Goal: Transaction & Acquisition: Download file/media

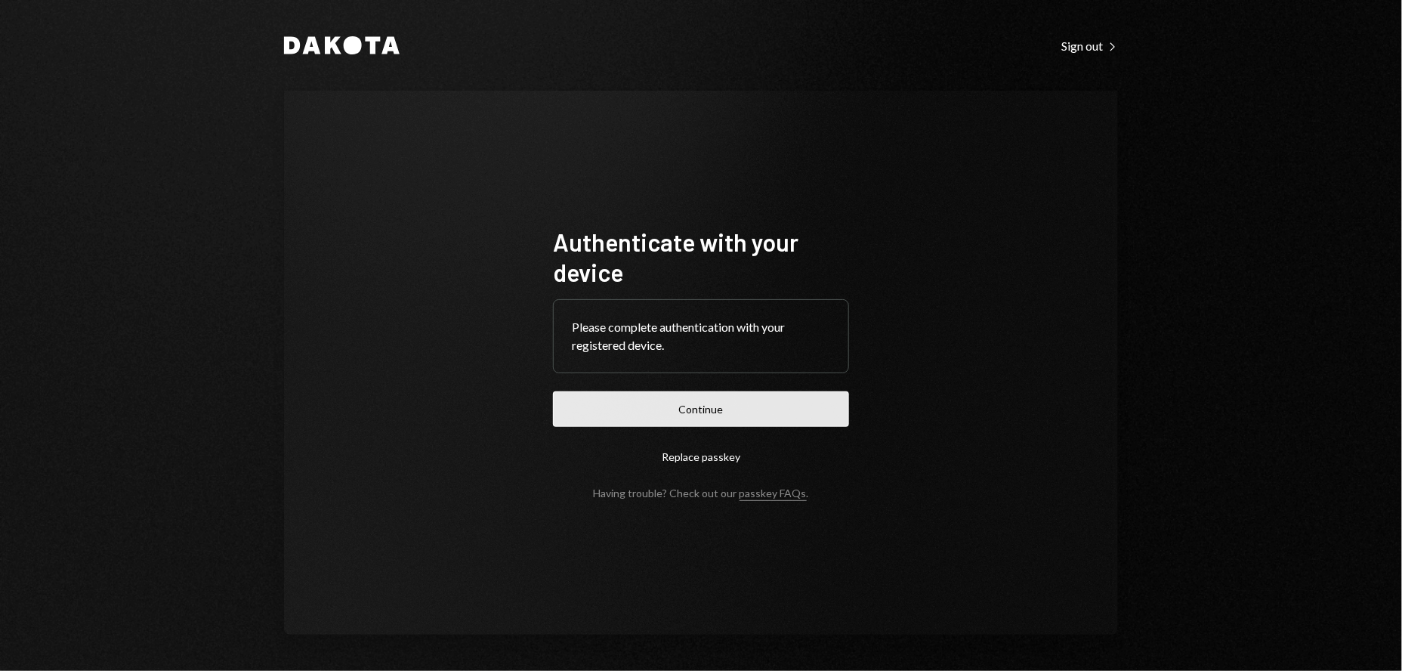
click at [703, 412] on button "Continue" at bounding box center [701, 409] width 296 height 36
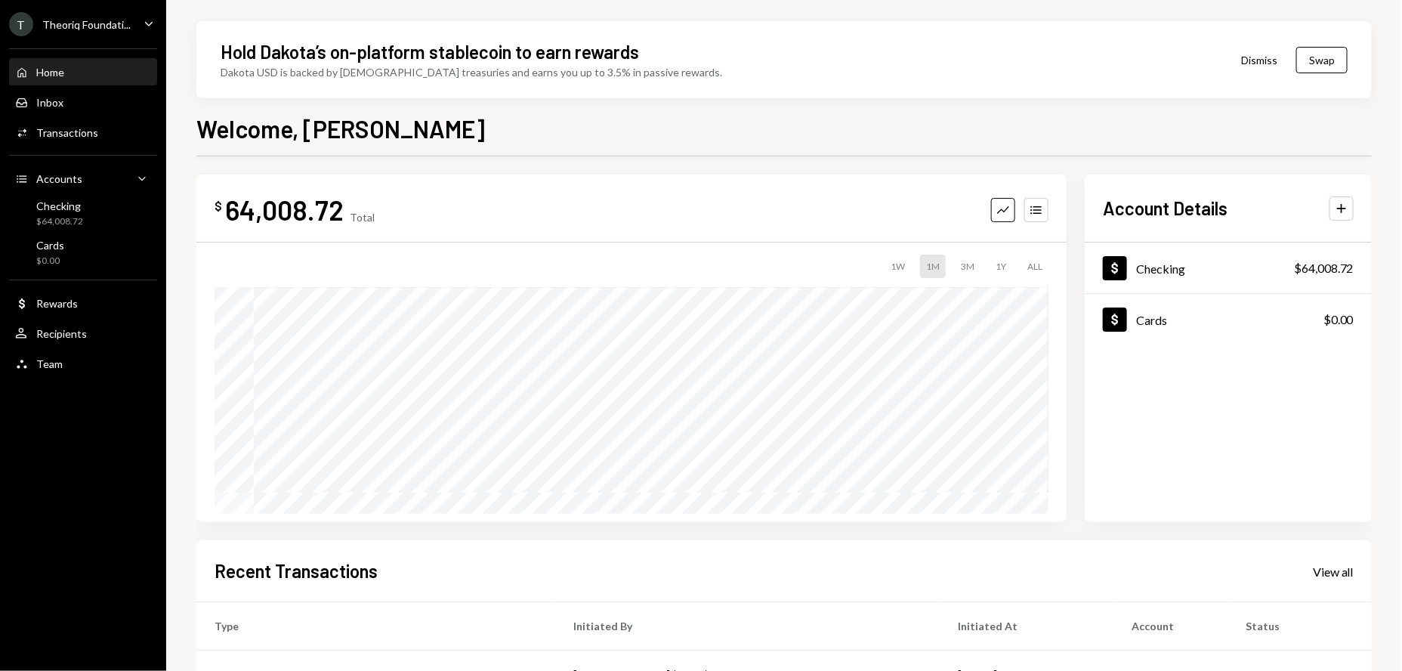
scroll to position [7, 0]
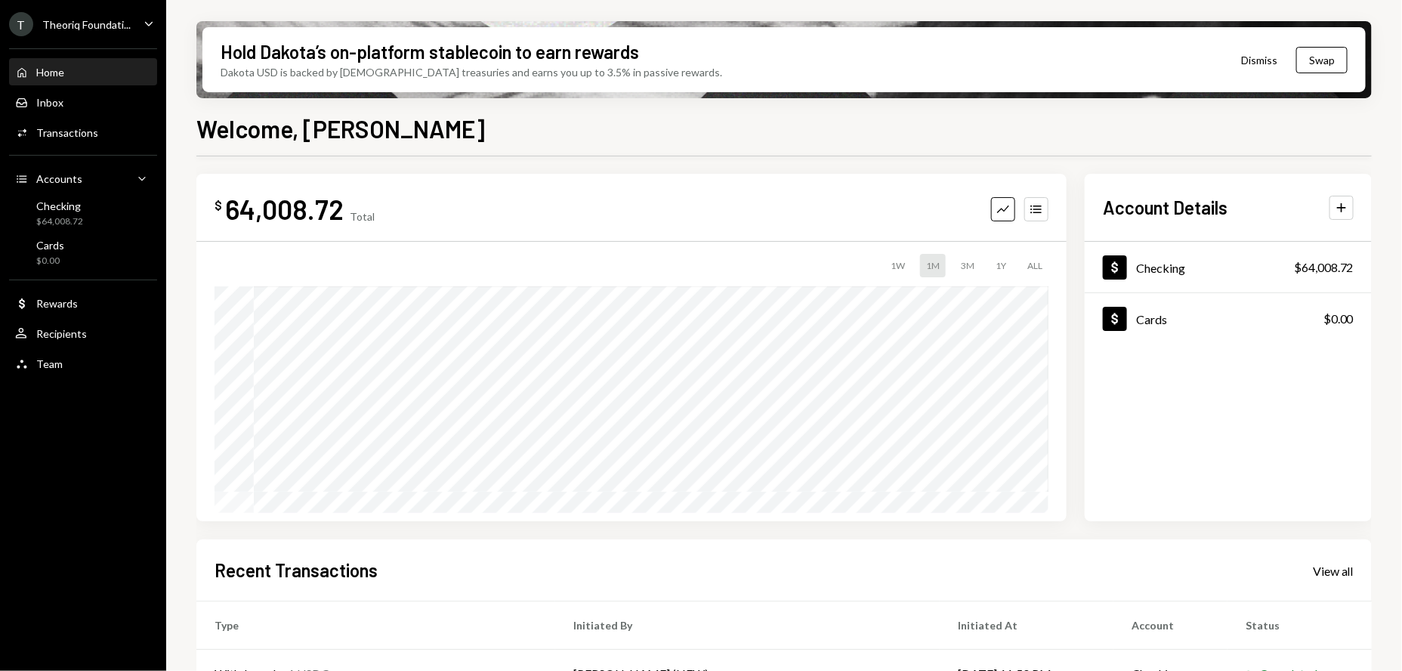
click at [127, 26] on div "Theoriq Foundati..." at bounding box center [86, 24] width 88 height 13
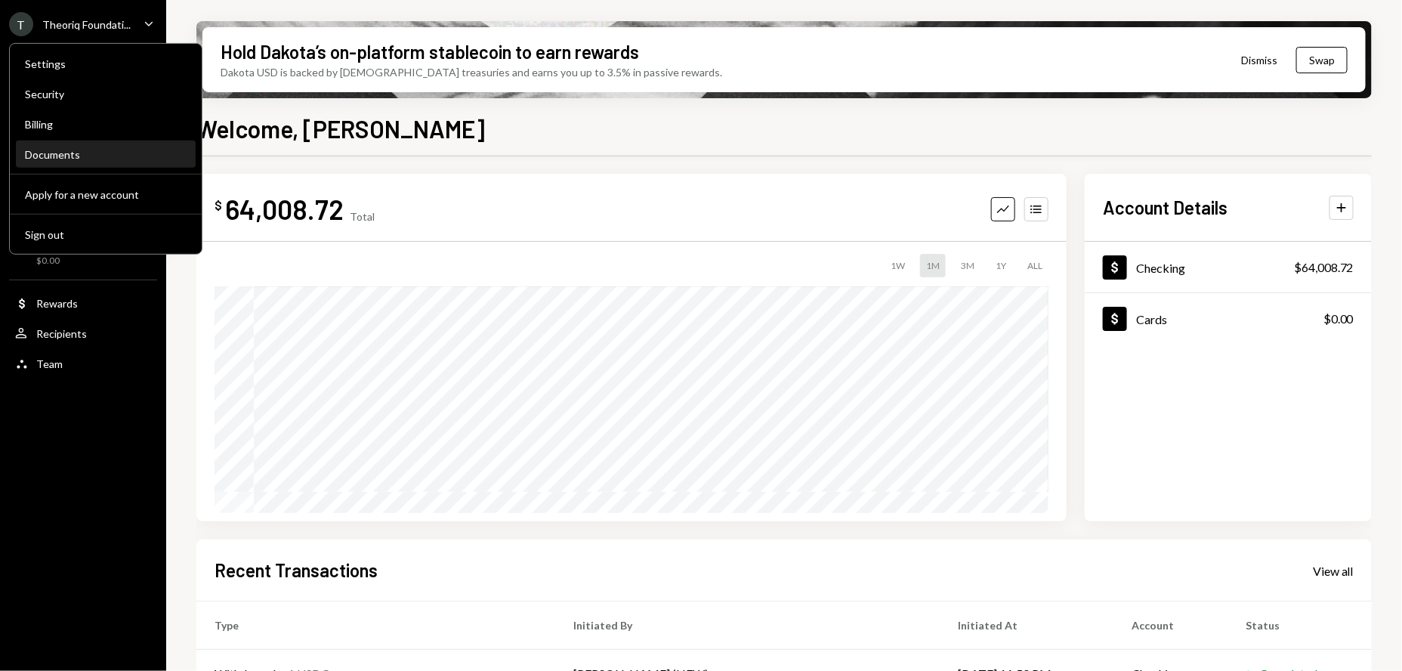
click at [45, 151] on div "Documents" at bounding box center [106, 154] width 162 height 13
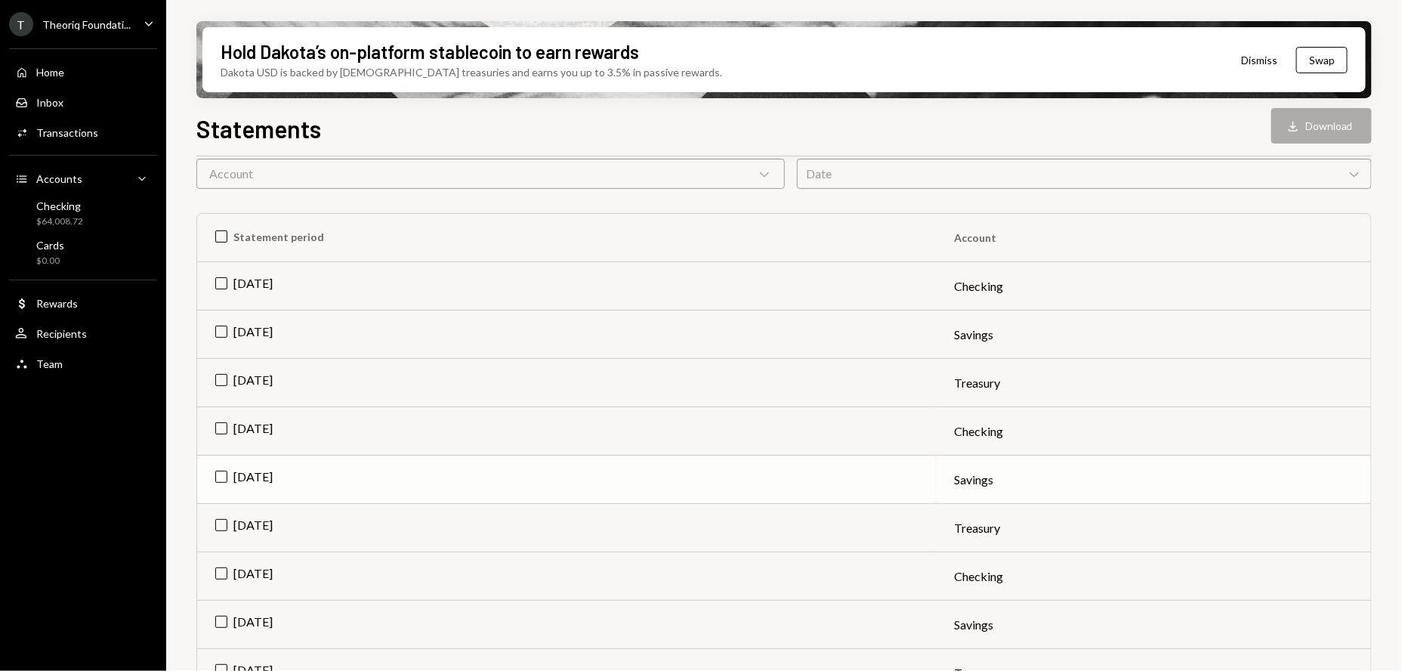
scroll to position [171, 0]
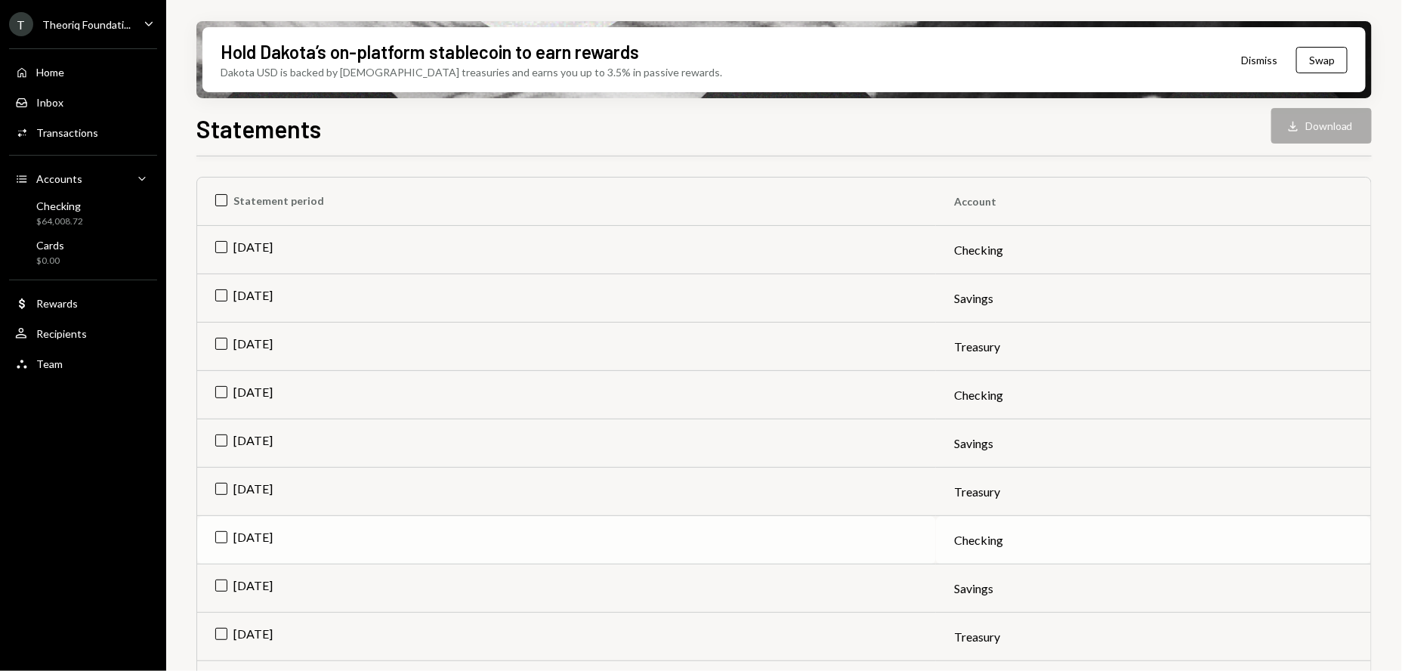
click at [221, 539] on td "Jul 2025" at bounding box center [566, 540] width 739 height 48
click at [223, 399] on td "Aug 2025" at bounding box center [566, 397] width 739 height 48
click at [218, 252] on td "Sep 2025" at bounding box center [566, 252] width 739 height 48
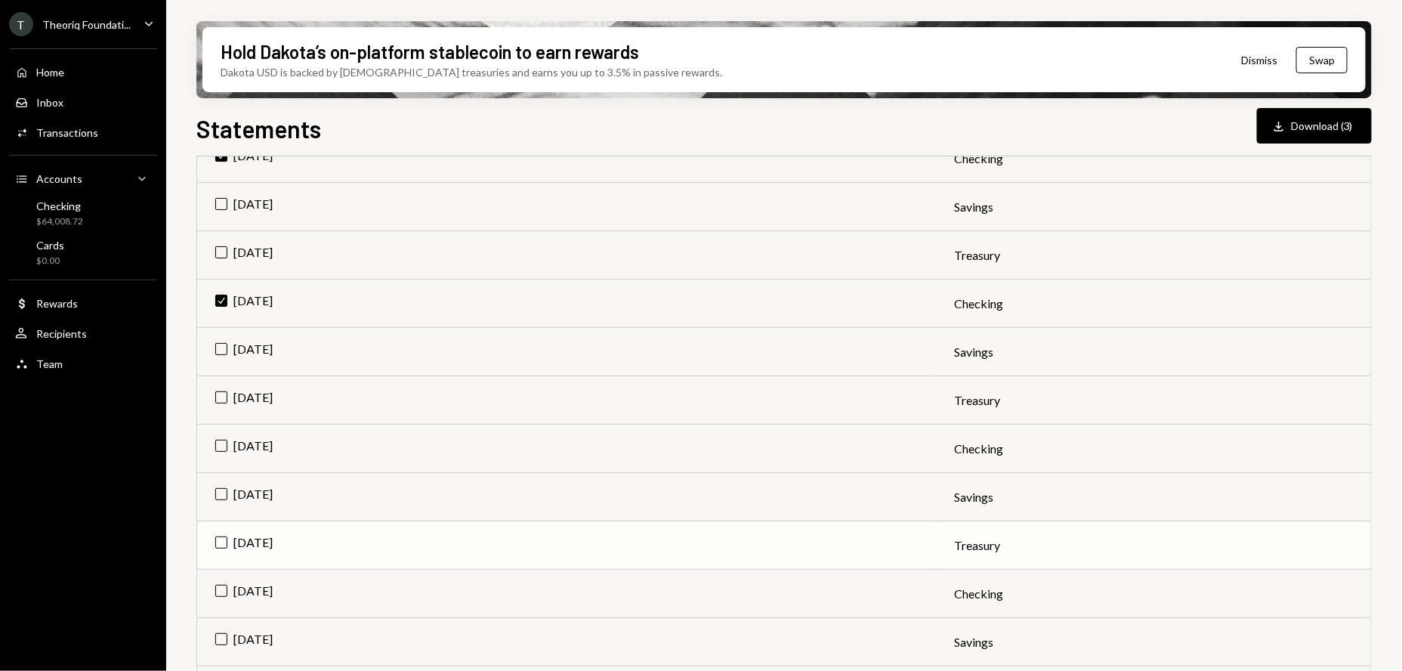
scroll to position [0, 0]
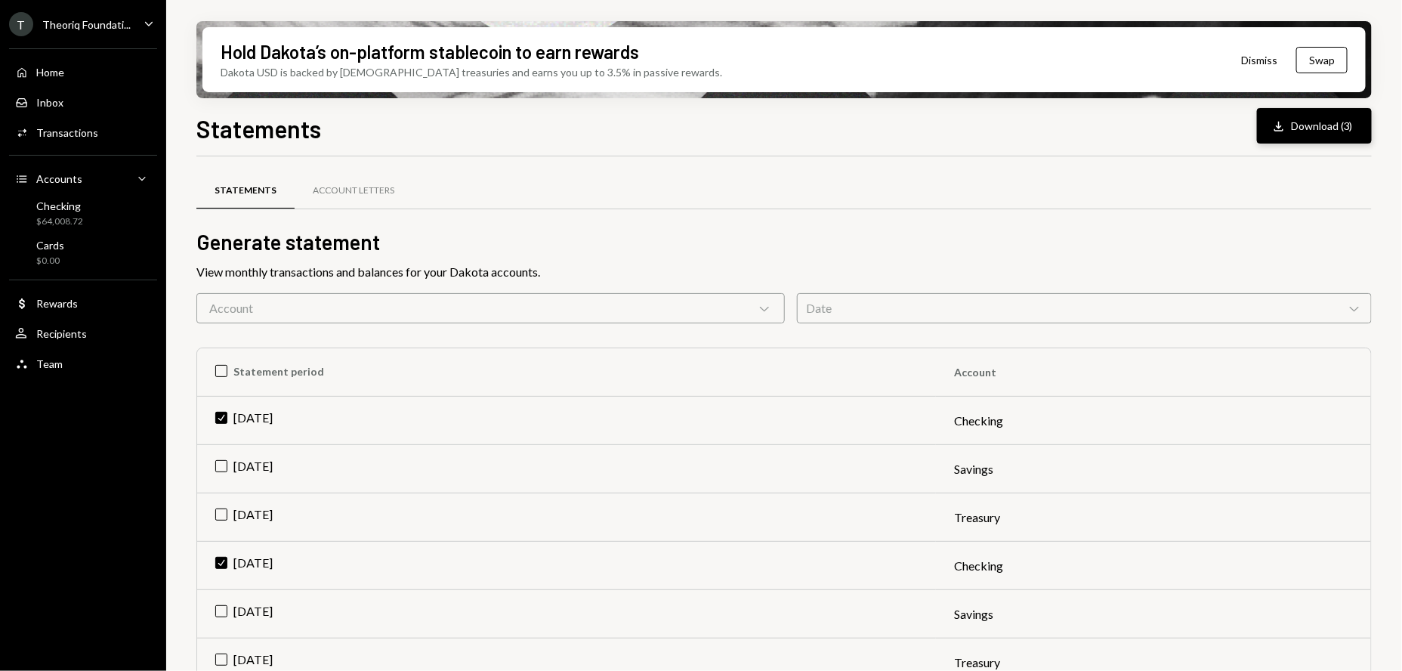
click at [1317, 129] on button "Download Download (3)" at bounding box center [1314, 126] width 115 height 36
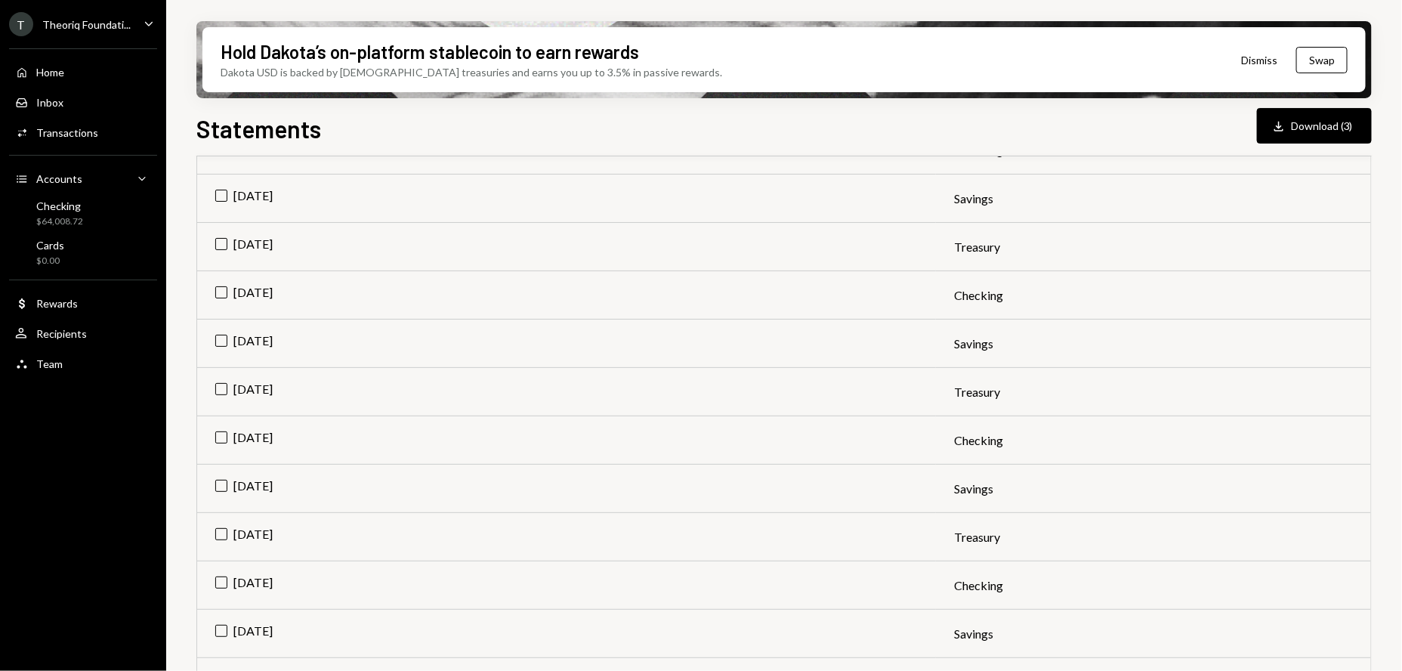
scroll to position [1043, 0]
click at [215, 537] on td "Jan 2025" at bounding box center [566, 538] width 739 height 48
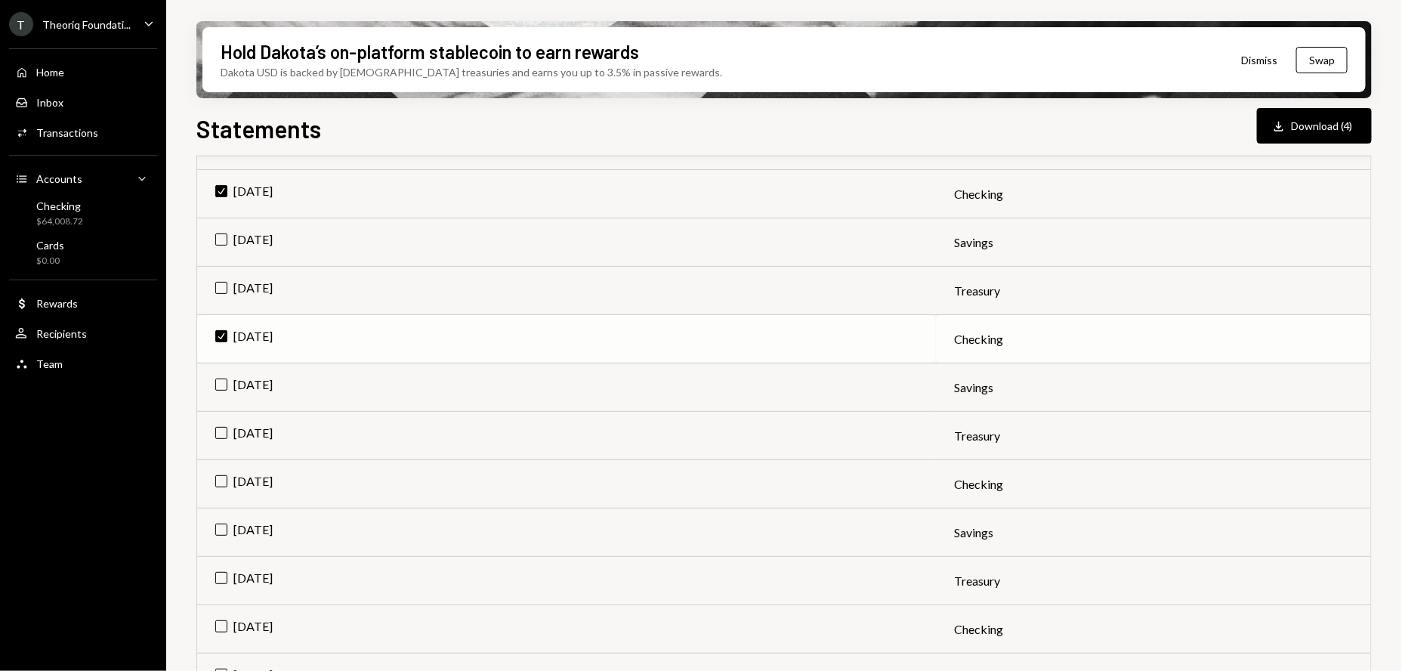
click at [217, 334] on td "Check Jul 2025" at bounding box center [566, 339] width 739 height 48
click at [215, 183] on td "Check Aug 2025" at bounding box center [566, 194] width 739 height 48
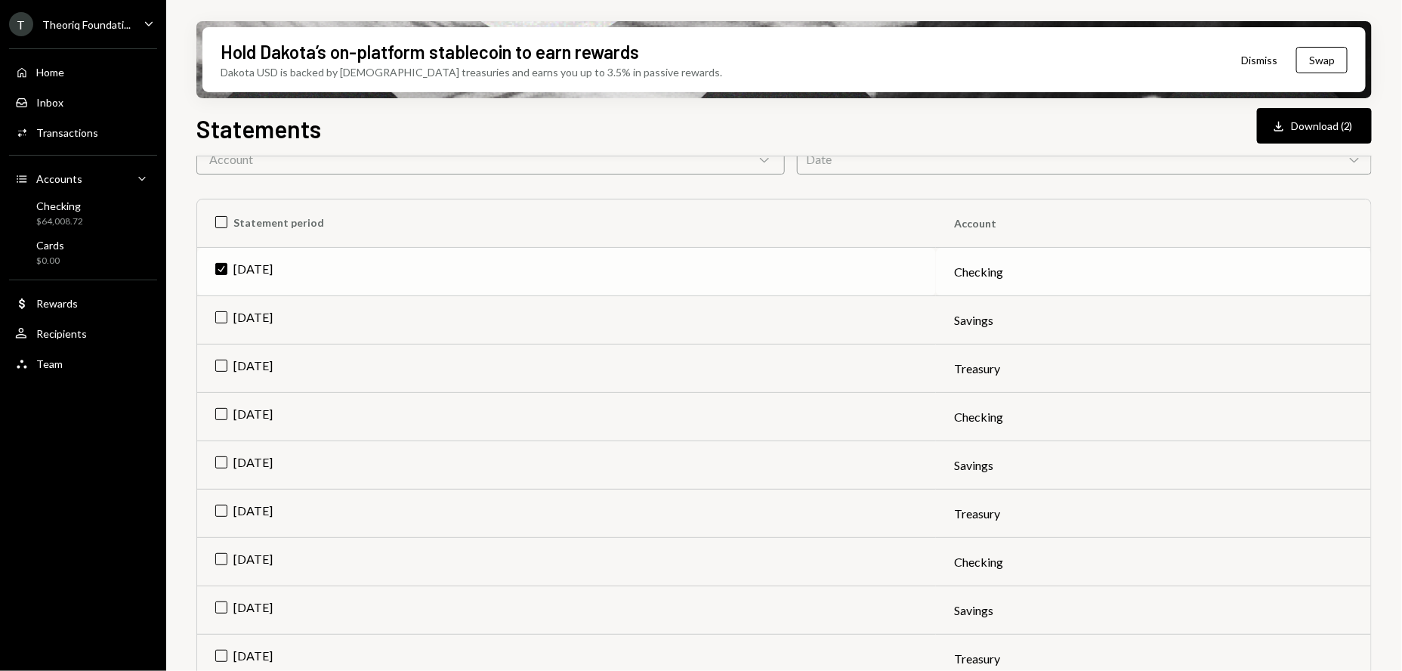
click at [226, 266] on td "Check Sep 2025" at bounding box center [566, 272] width 739 height 48
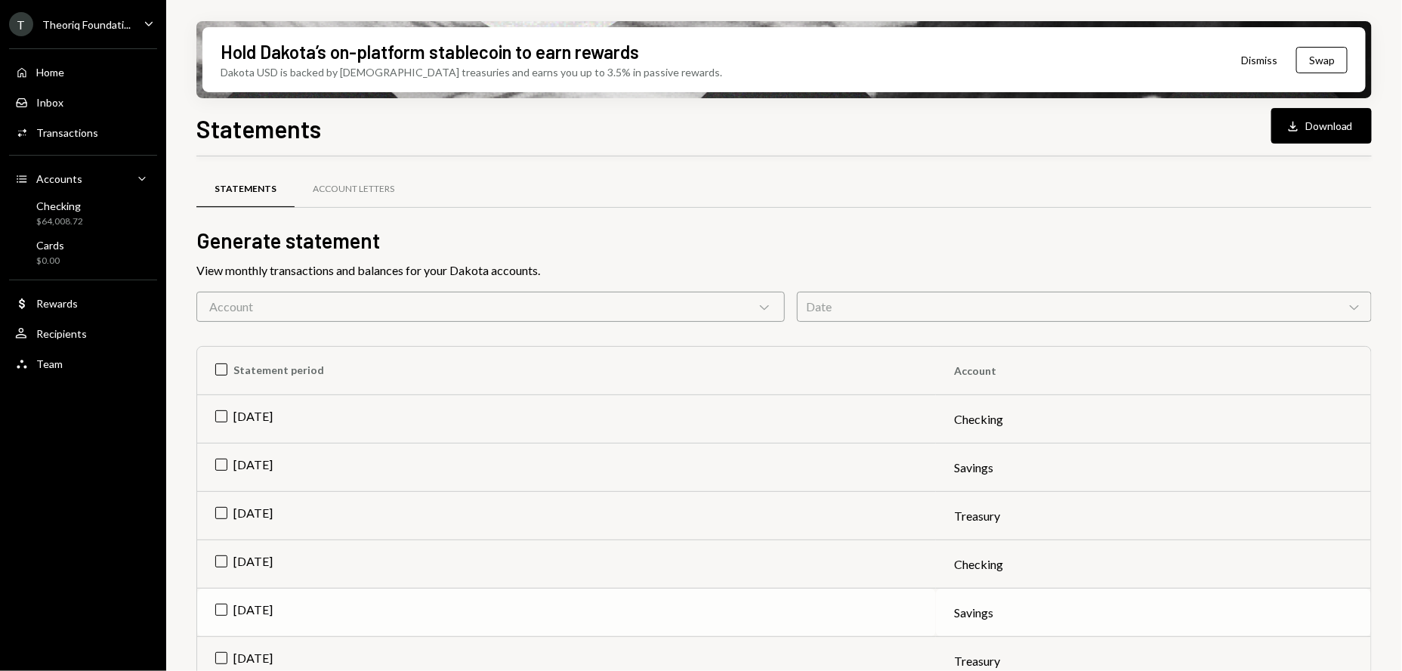
scroll to position [1043, 0]
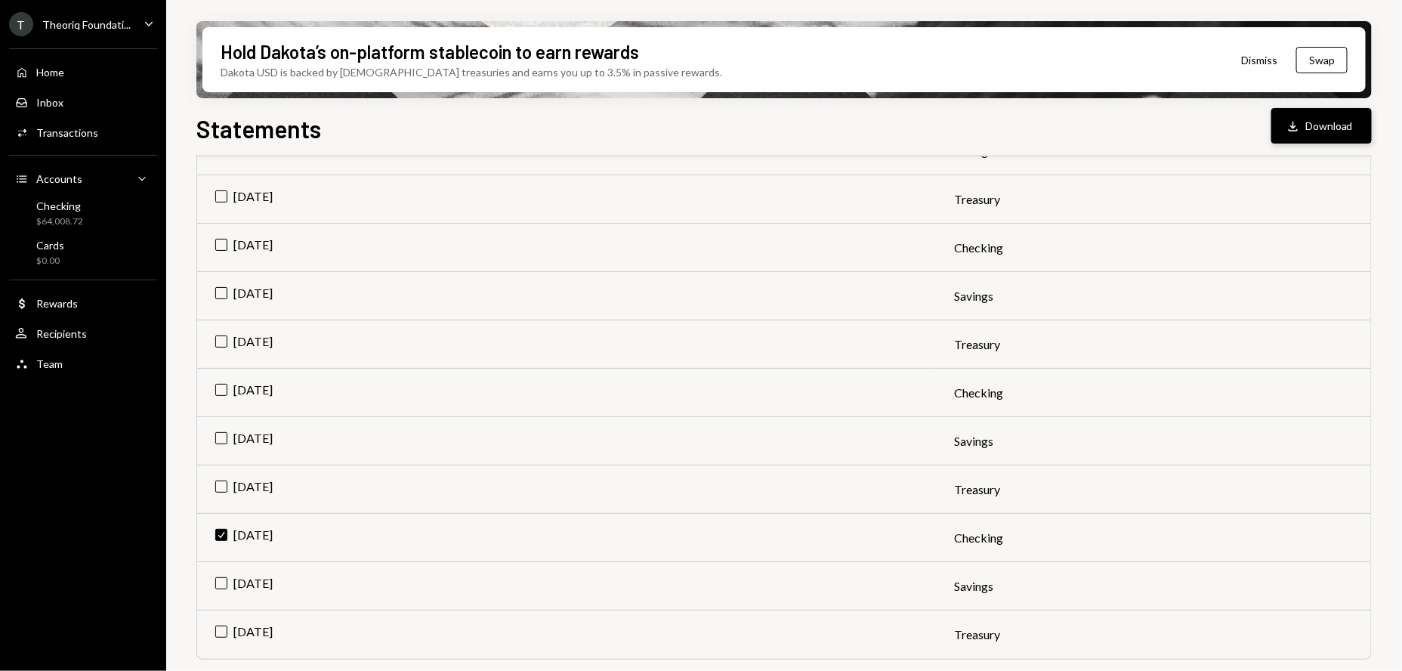
click at [1304, 136] on button "Download Download" at bounding box center [1321, 126] width 100 height 36
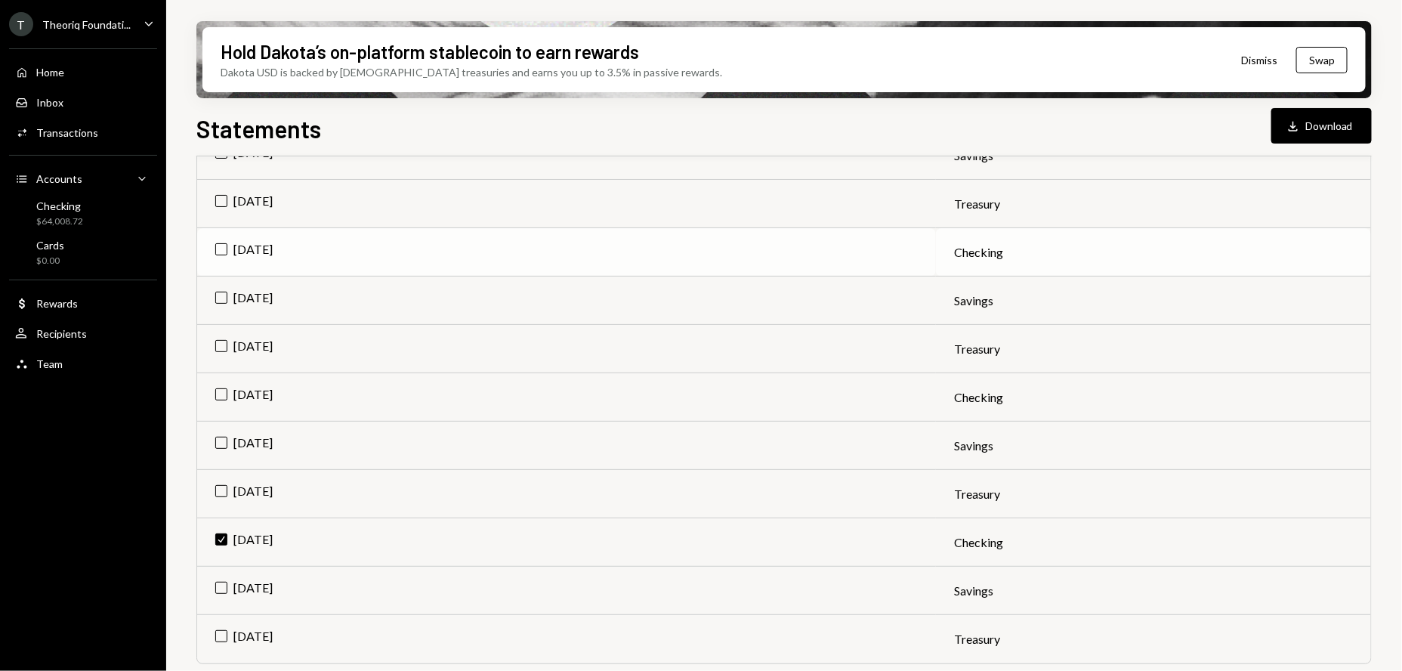
click at [222, 247] on td "Mar 2025" at bounding box center [566, 252] width 739 height 48
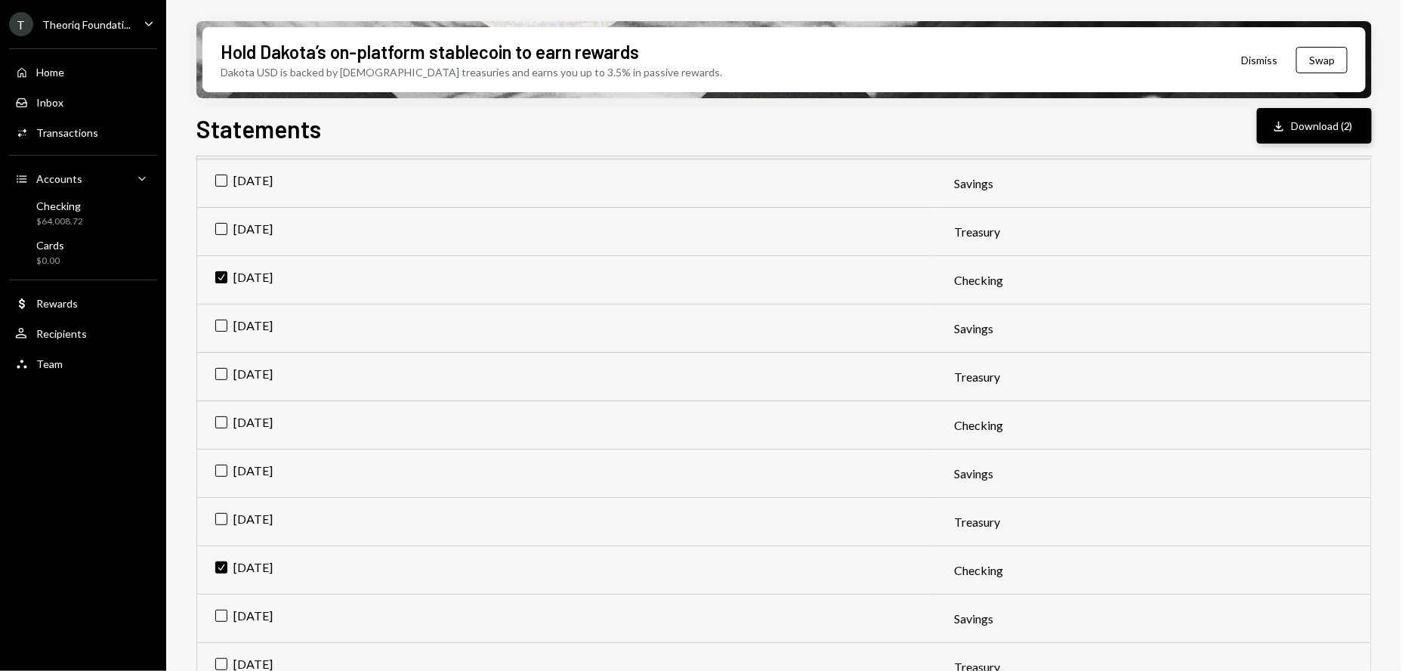
scroll to position [1009, 0]
click at [1317, 123] on button "Download Download (2)" at bounding box center [1314, 126] width 115 height 36
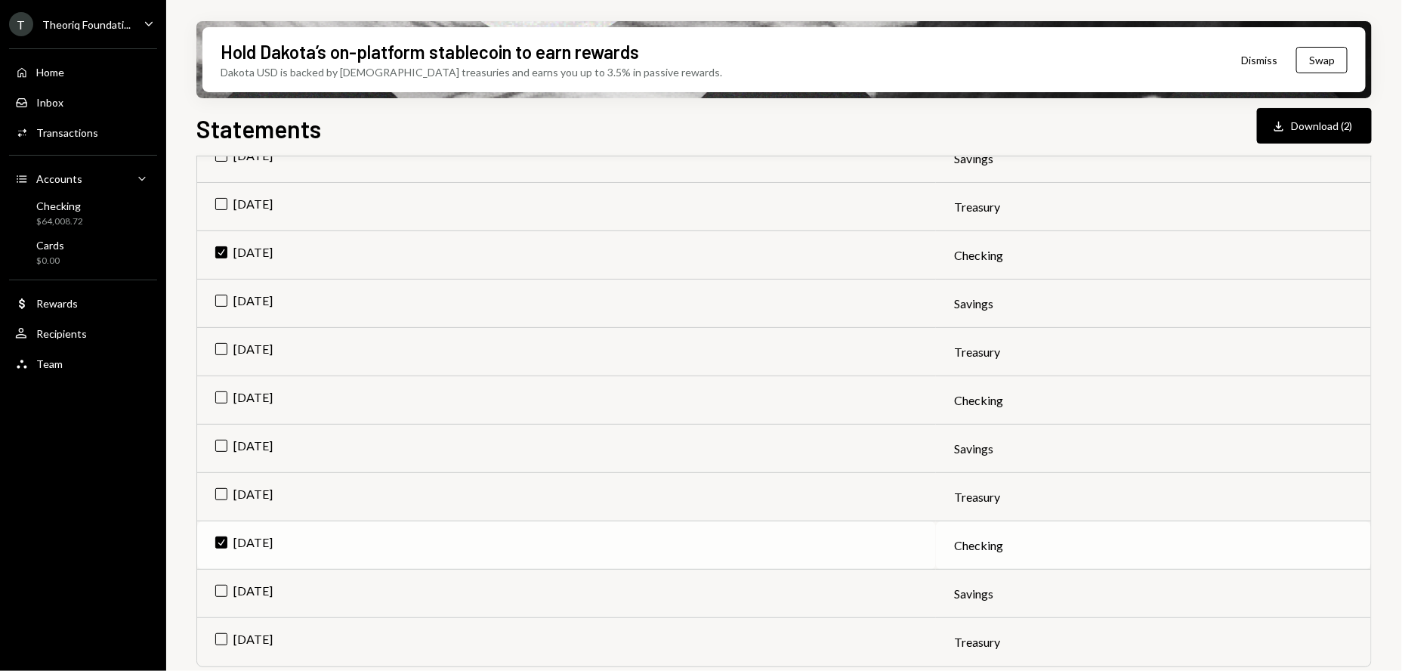
scroll to position [1043, 0]
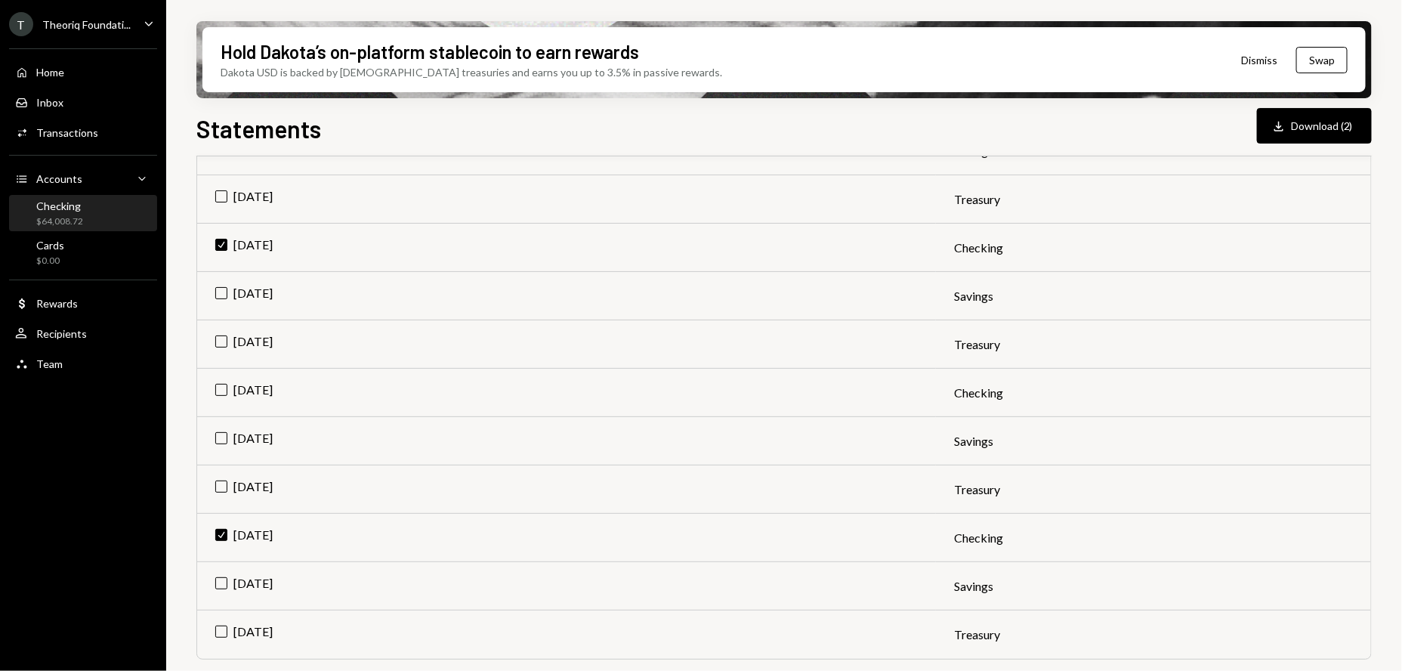
click at [61, 209] on div "Checking" at bounding box center [59, 205] width 47 height 13
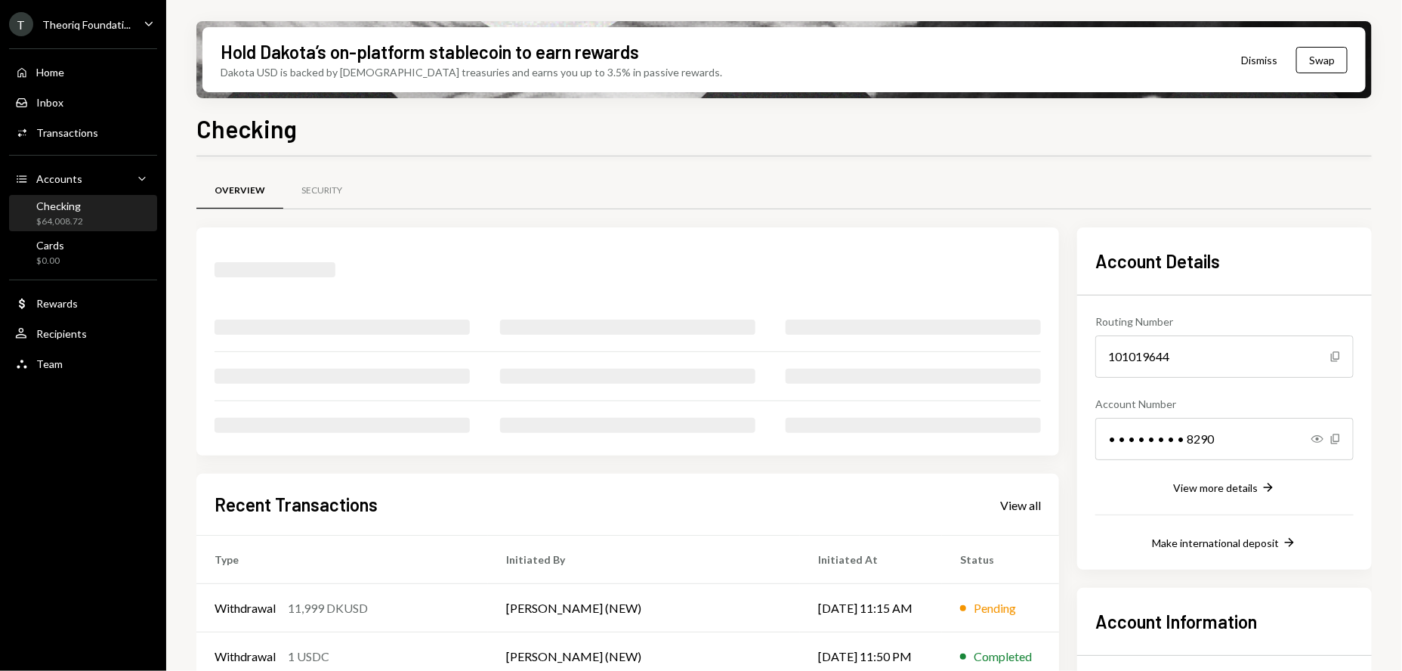
scroll to position [166, 0]
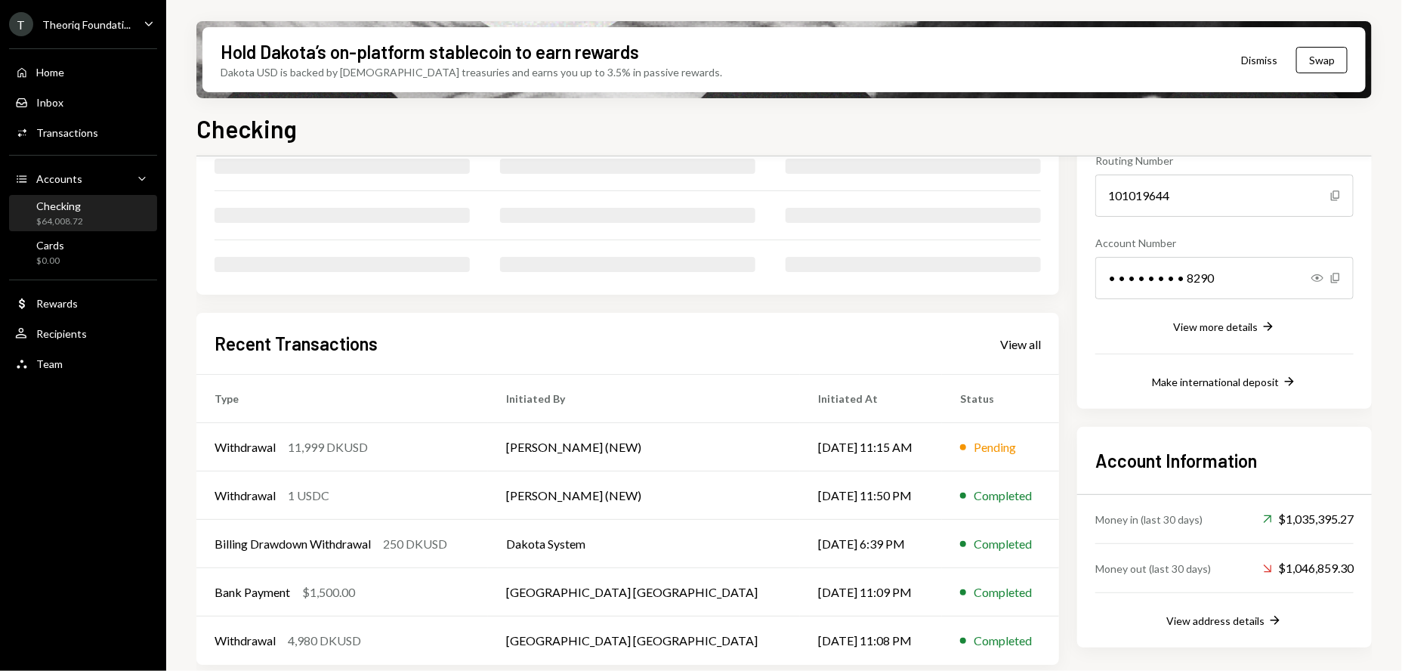
drag, startPoint x: 1011, startPoint y: 354, endPoint x: 1020, endPoint y: 338, distance: 18.3
click at [1013, 354] on div "Recent Transactions View all" at bounding box center [628, 343] width 826 height 25
click at [1020, 337] on div "View all" at bounding box center [1020, 344] width 41 height 15
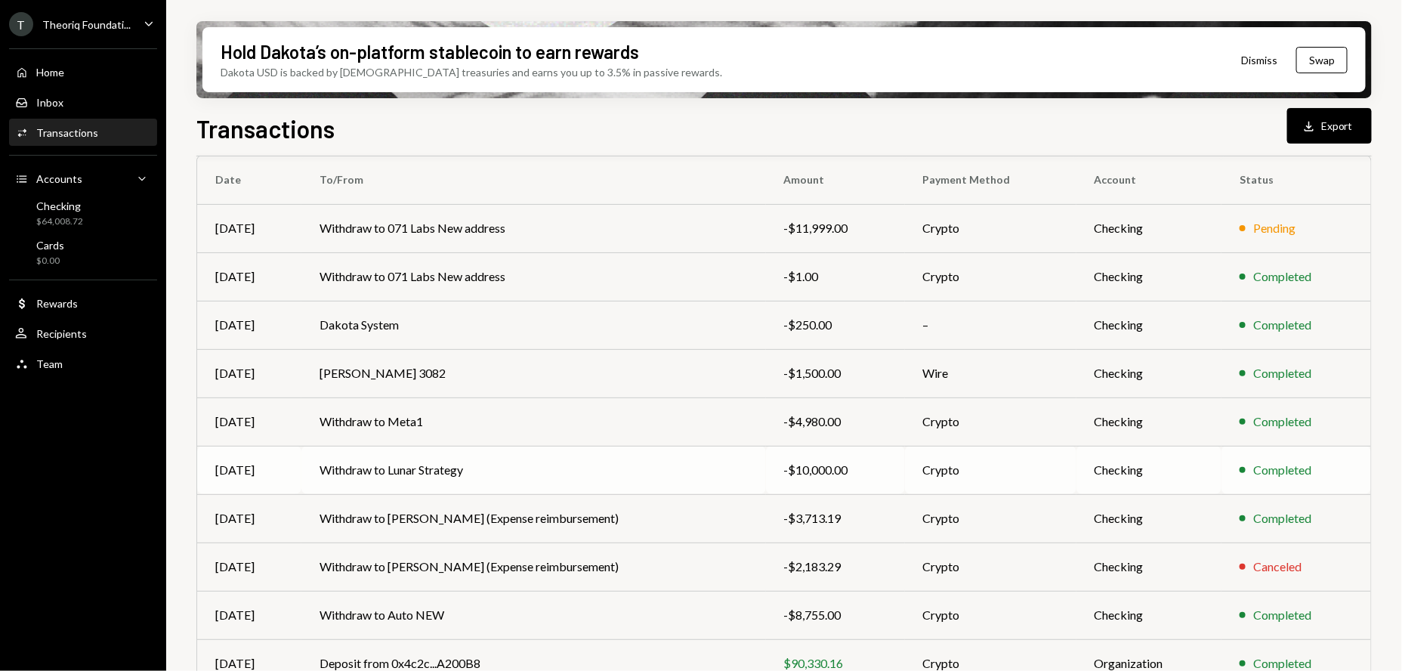
scroll to position [189, 0]
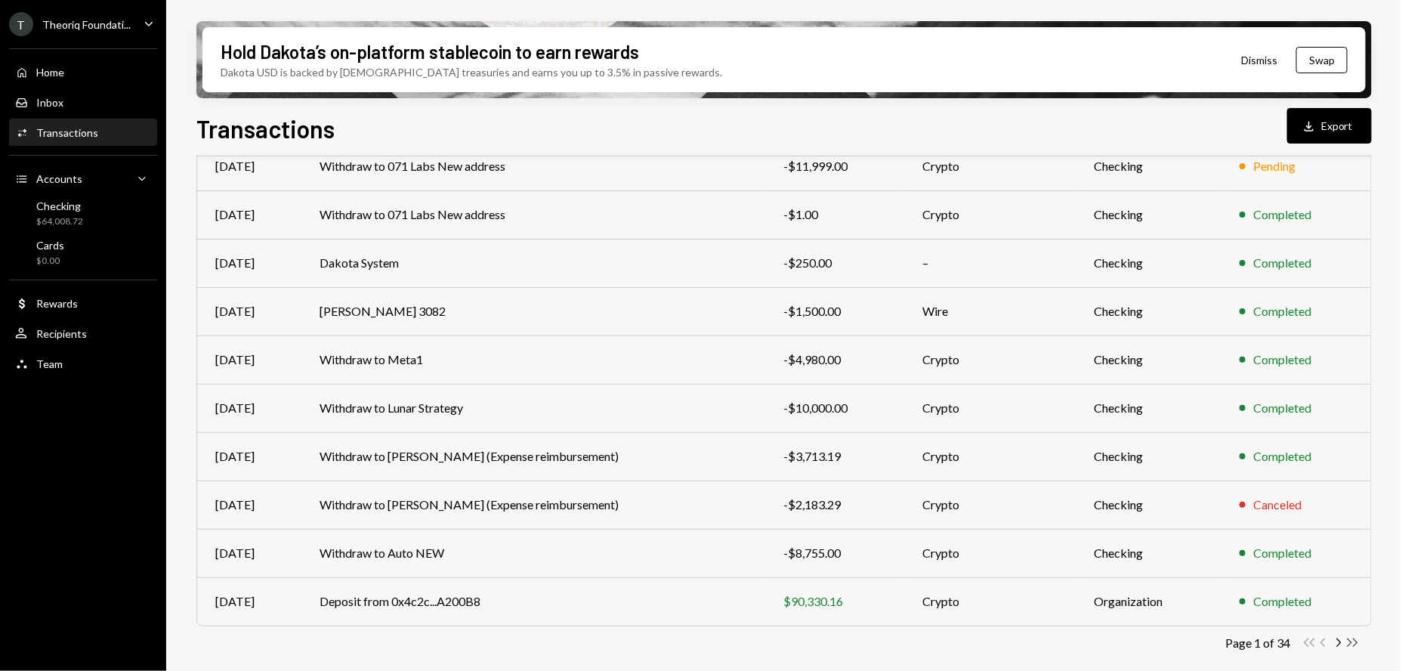
click at [1354, 644] on icon "Double Arrow Right" at bounding box center [1352, 642] width 14 height 14
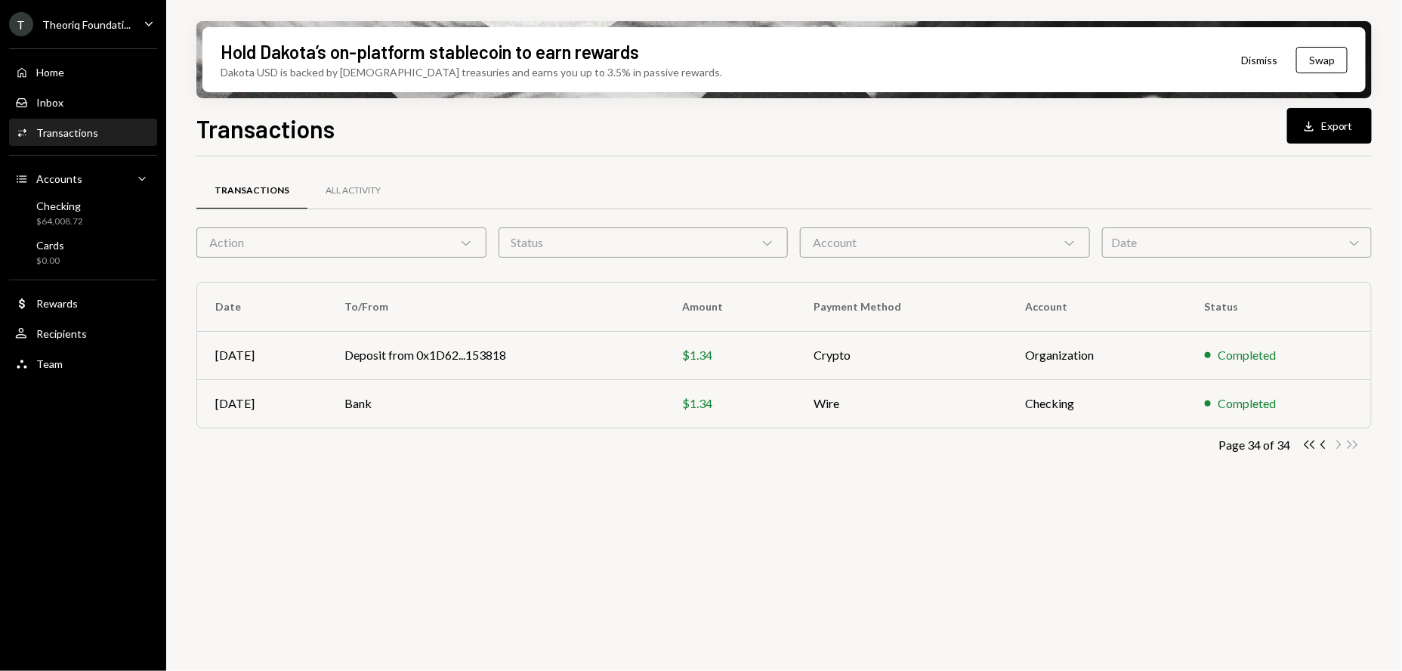
click at [1283, 246] on div "Date Chevron Down" at bounding box center [1237, 242] width 270 height 30
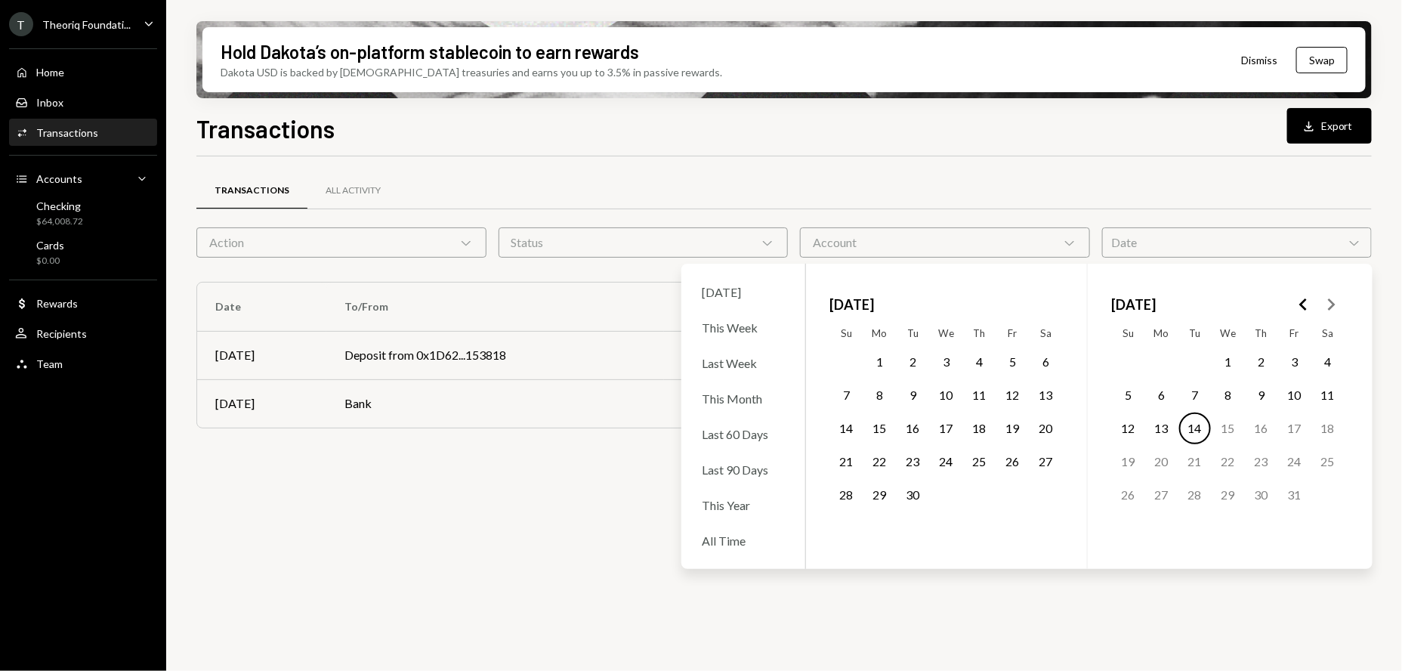
click at [1300, 302] on icon "Go to the Previous Month" at bounding box center [1304, 304] width 18 height 18
click at [1299, 302] on icon "Go to the Previous Month" at bounding box center [1304, 304] width 18 height 18
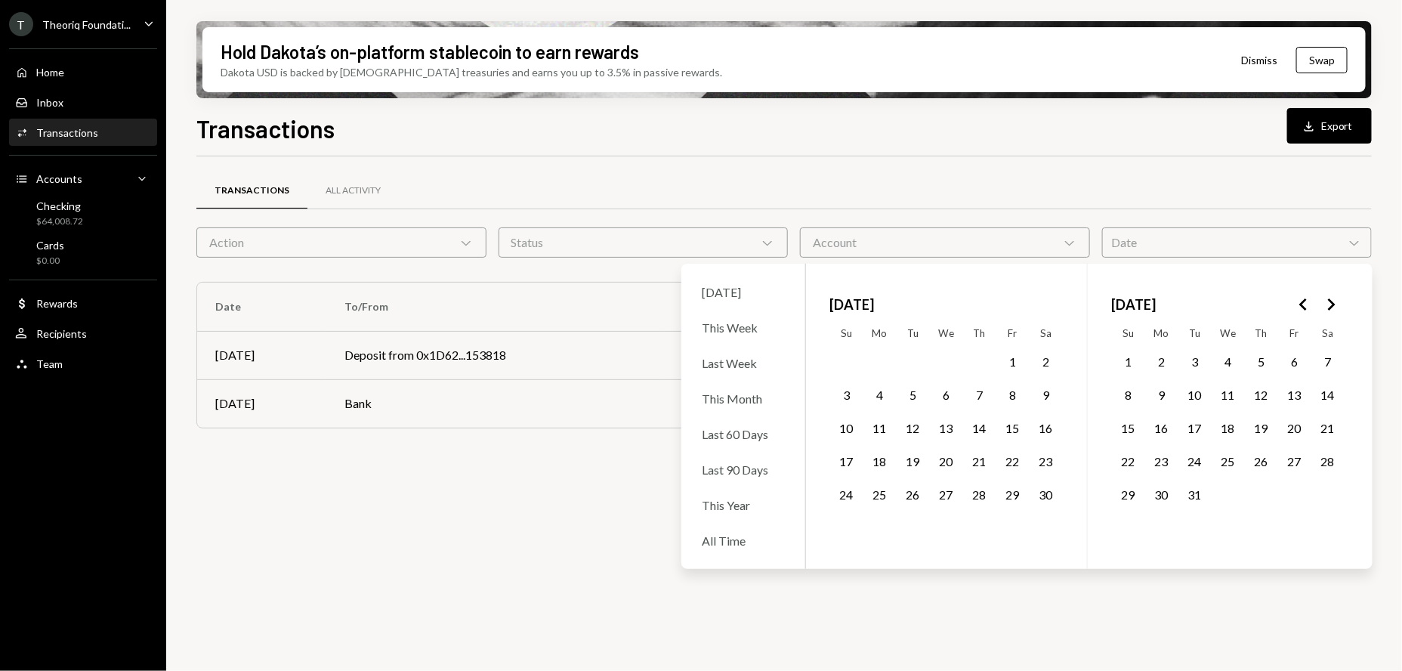
click at [1298, 302] on icon "Go to the Previous Month" at bounding box center [1304, 304] width 18 height 18
click at [1299, 302] on icon "Go to the Previous Month" at bounding box center [1304, 304] width 18 height 18
click at [1300, 367] on button "1" at bounding box center [1295, 362] width 32 height 32
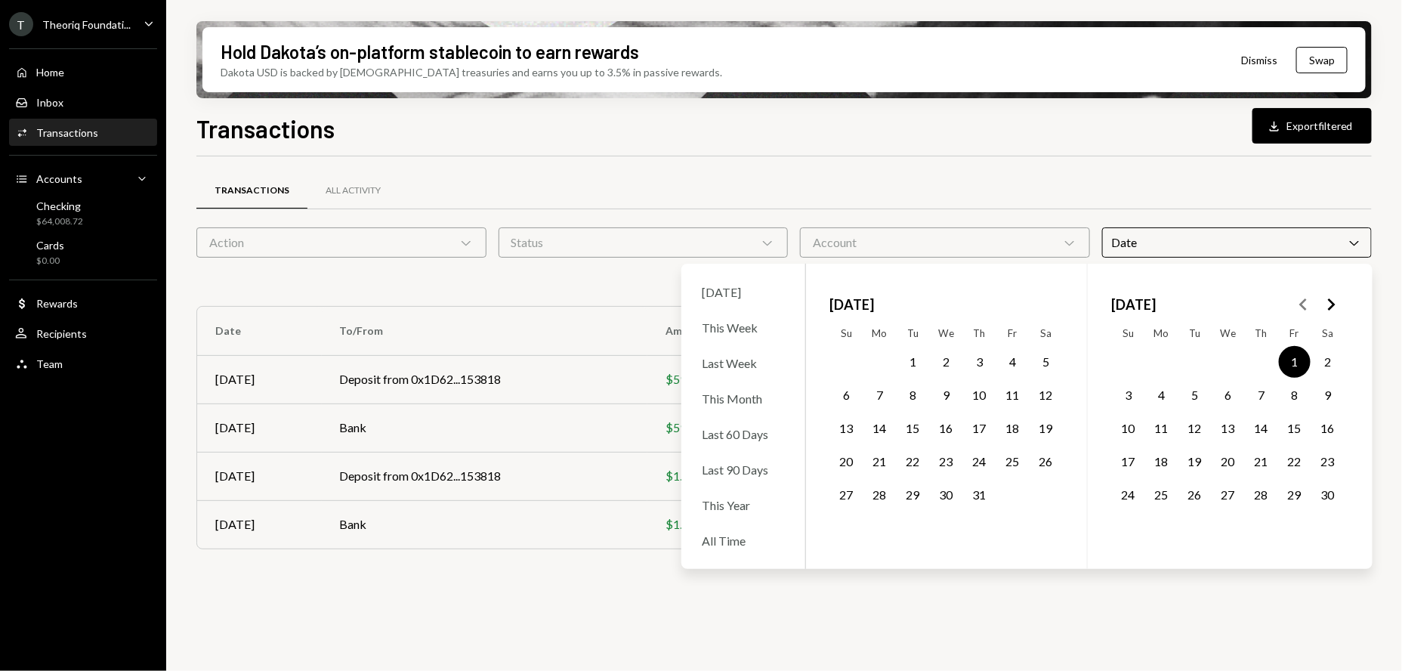
click at [1333, 303] on polygon "Go to the Next Month" at bounding box center [1332, 304] width 8 height 12
click at [916, 496] on button "31" at bounding box center [913, 495] width 32 height 32
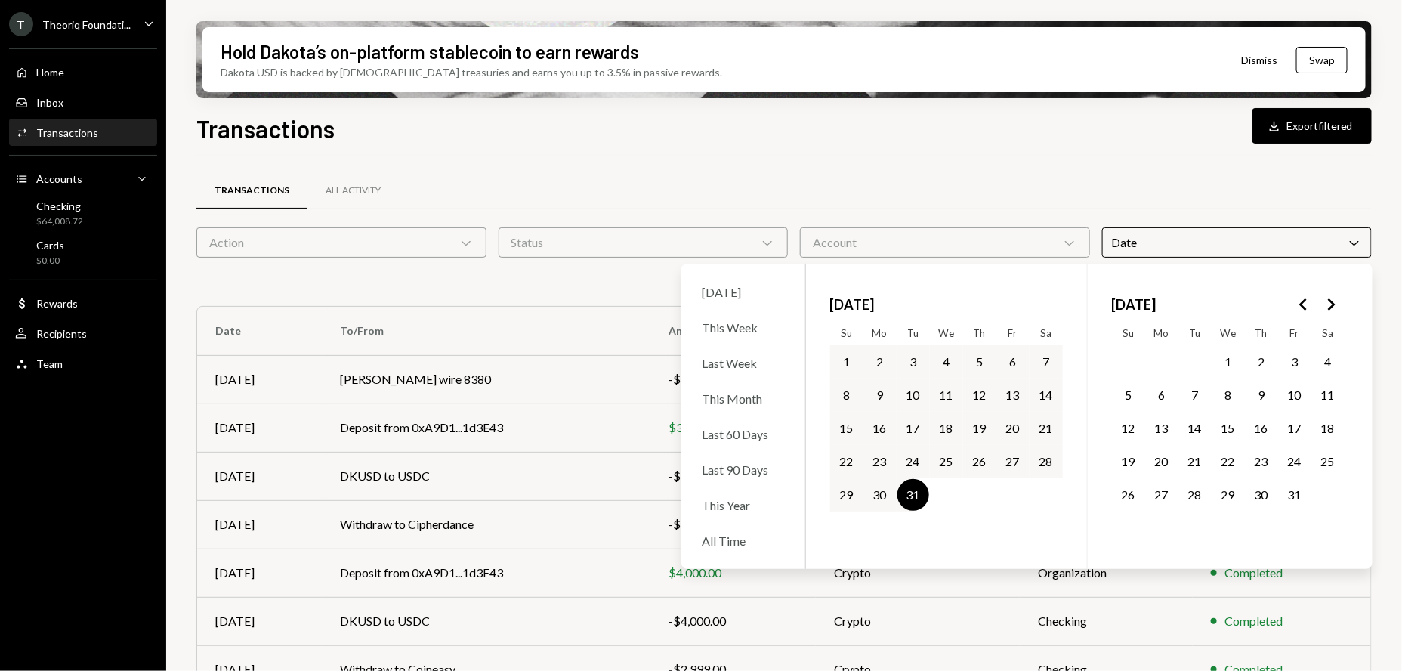
click at [1316, 128] on button "Download Export filtered" at bounding box center [1311, 126] width 119 height 36
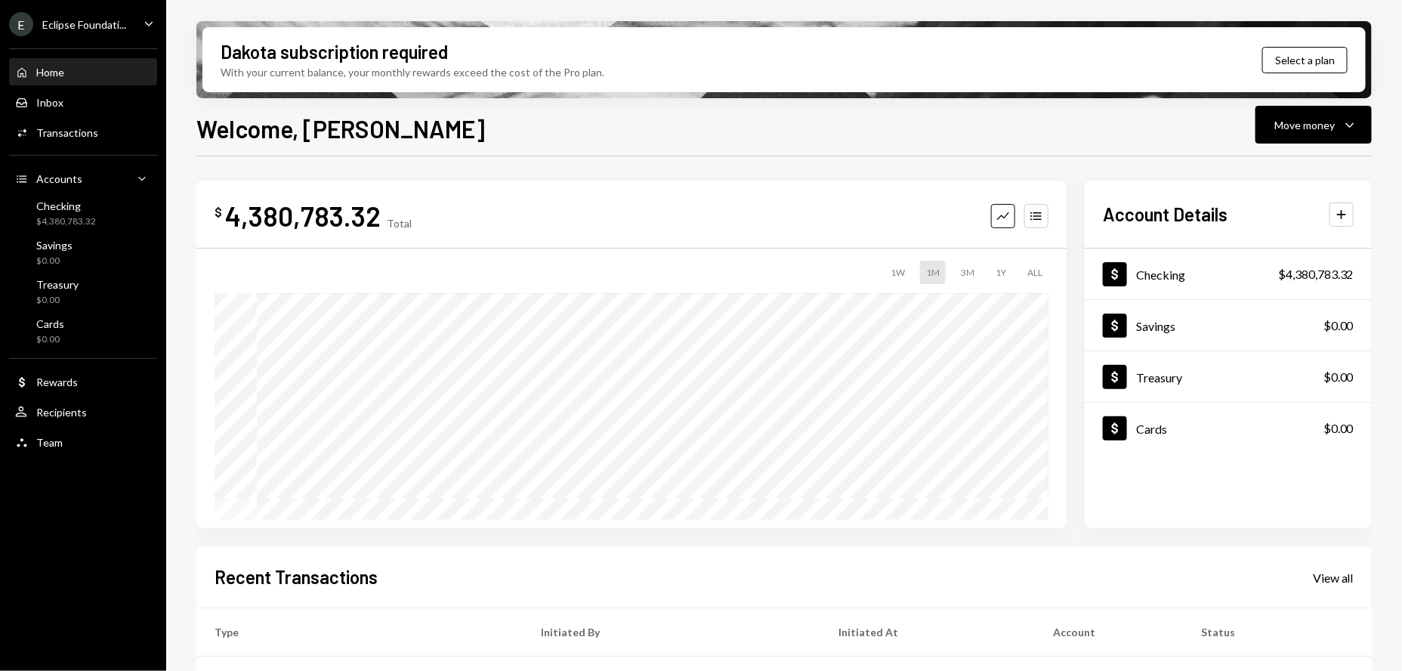
click at [113, 36] on div "E Eclipse Foundati..." at bounding box center [67, 24] width 117 height 24
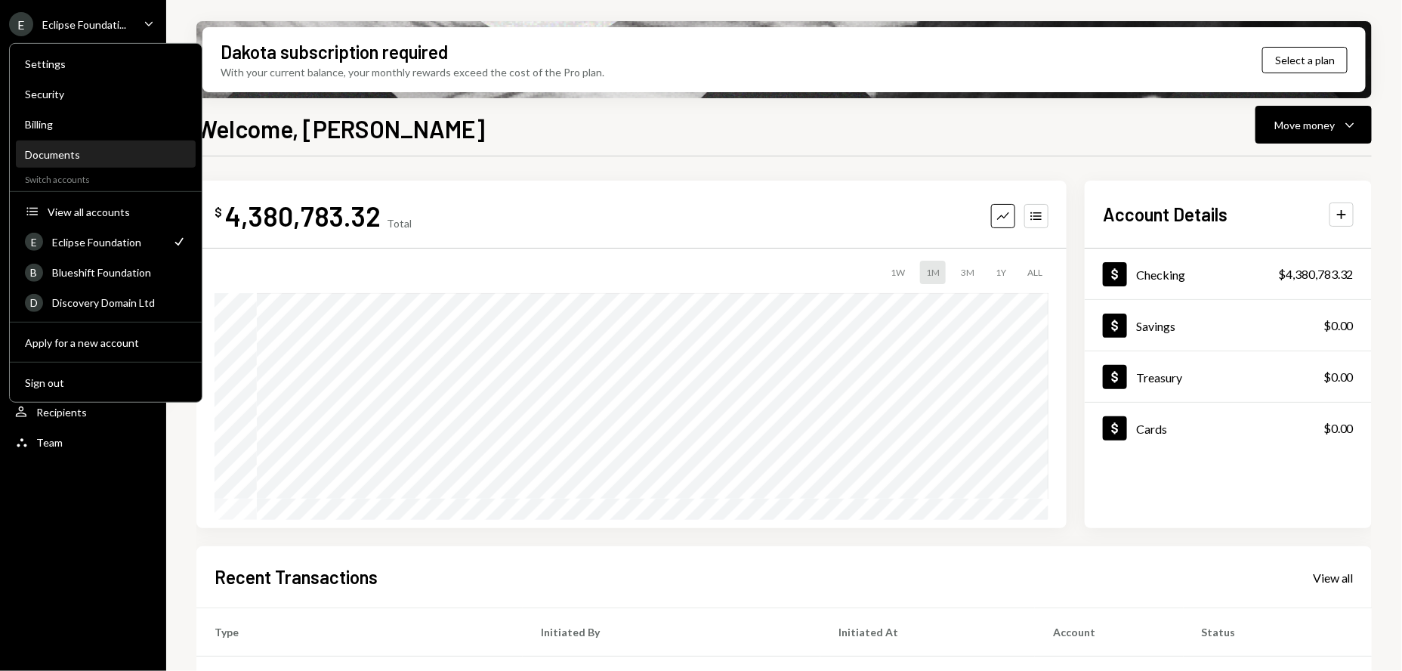
click at [48, 150] on div "Documents" at bounding box center [106, 154] width 162 height 13
